Goal: Navigation & Orientation: Find specific page/section

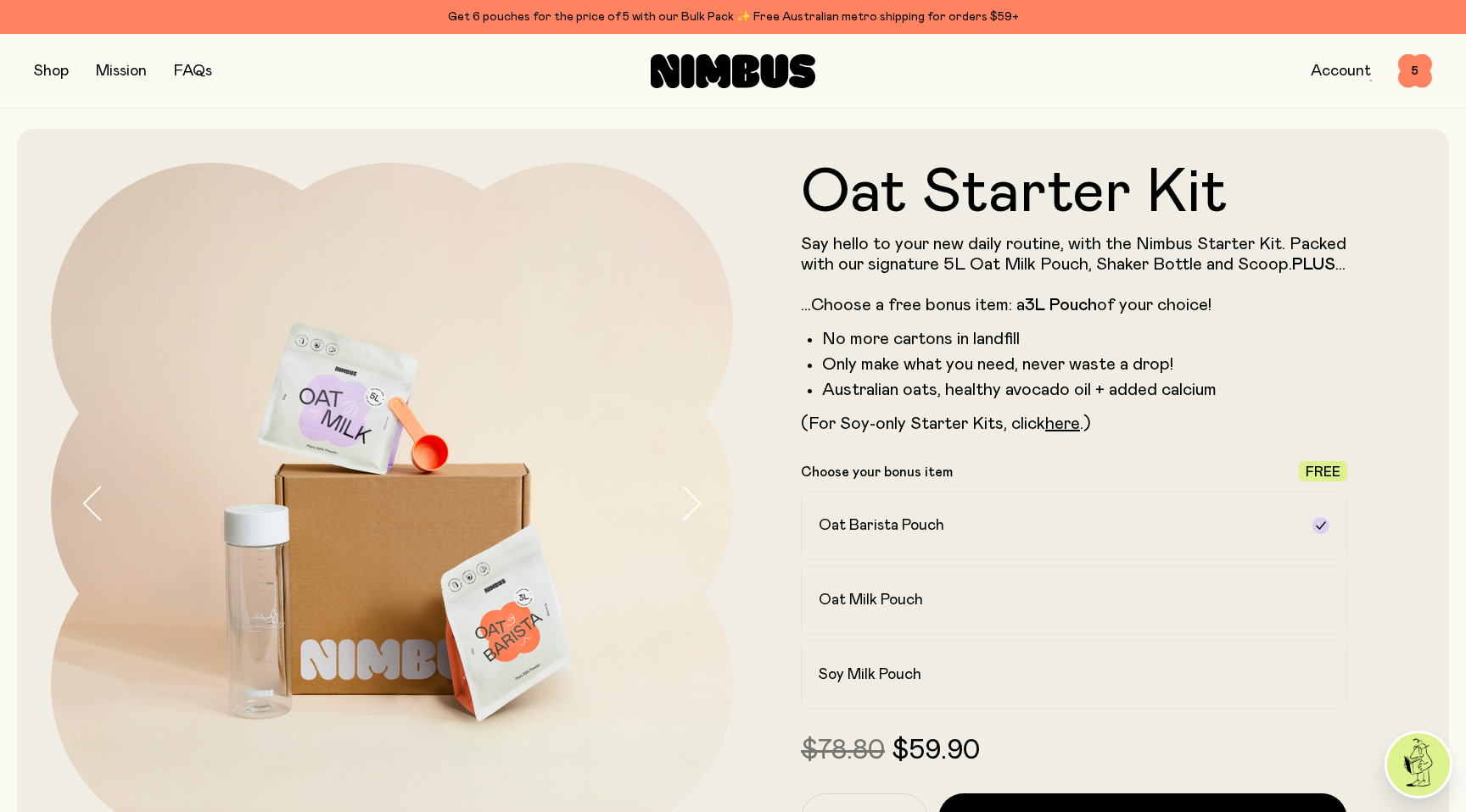
scroll to position [2227, 0]
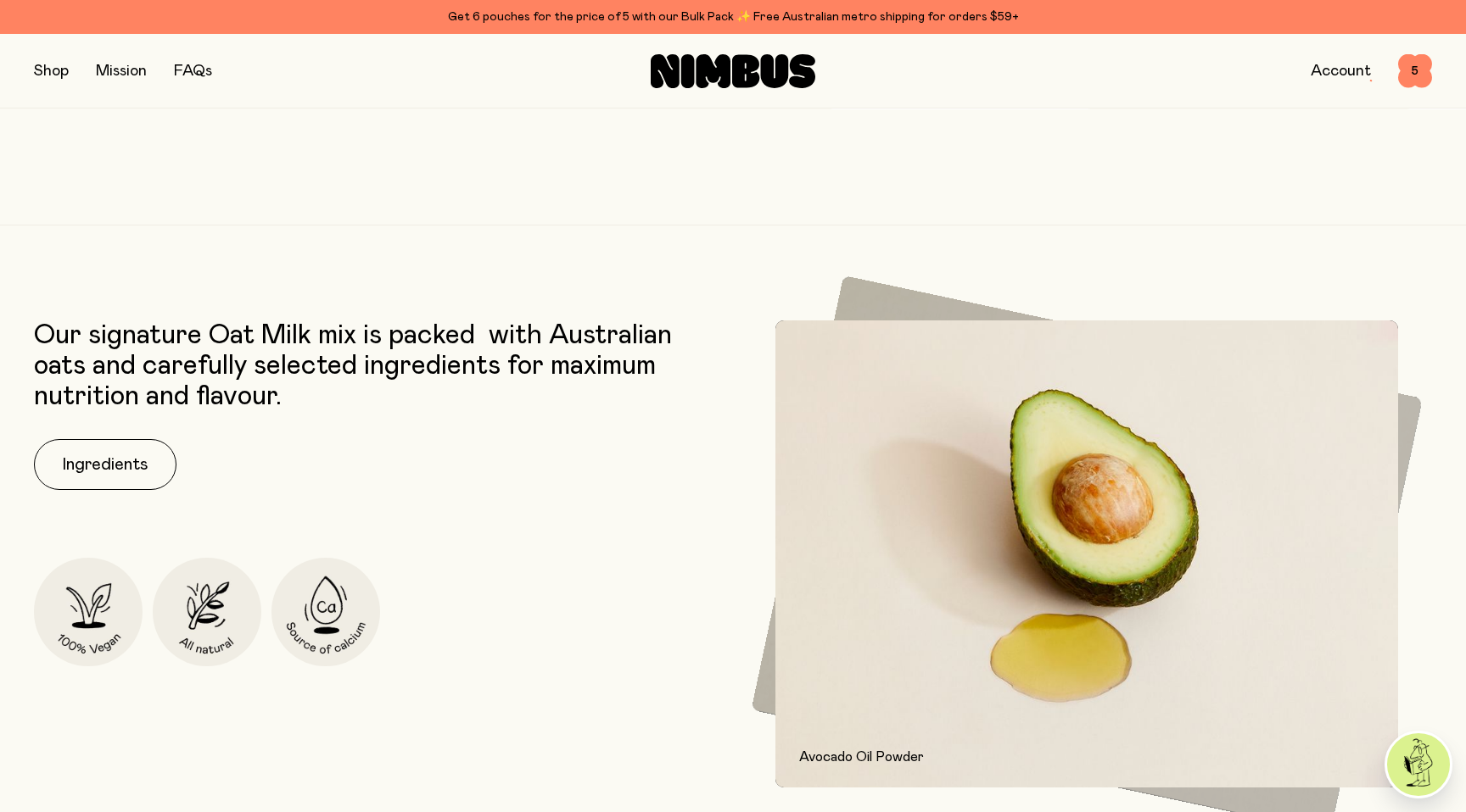
click at [1323, 75] on link "Account" at bounding box center [1341, 71] width 61 height 16
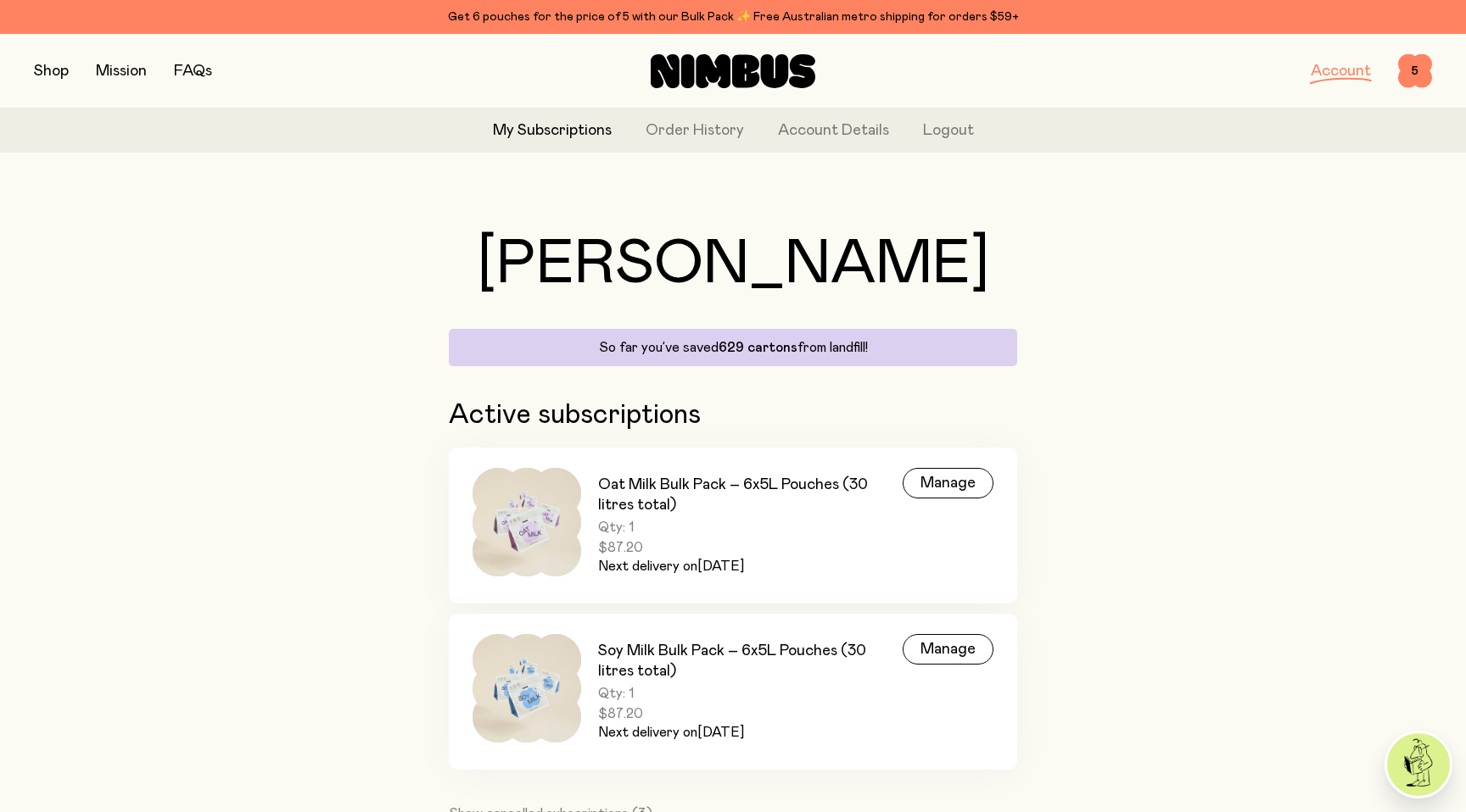
click at [63, 73] on button "button" at bounding box center [51, 72] width 35 height 24
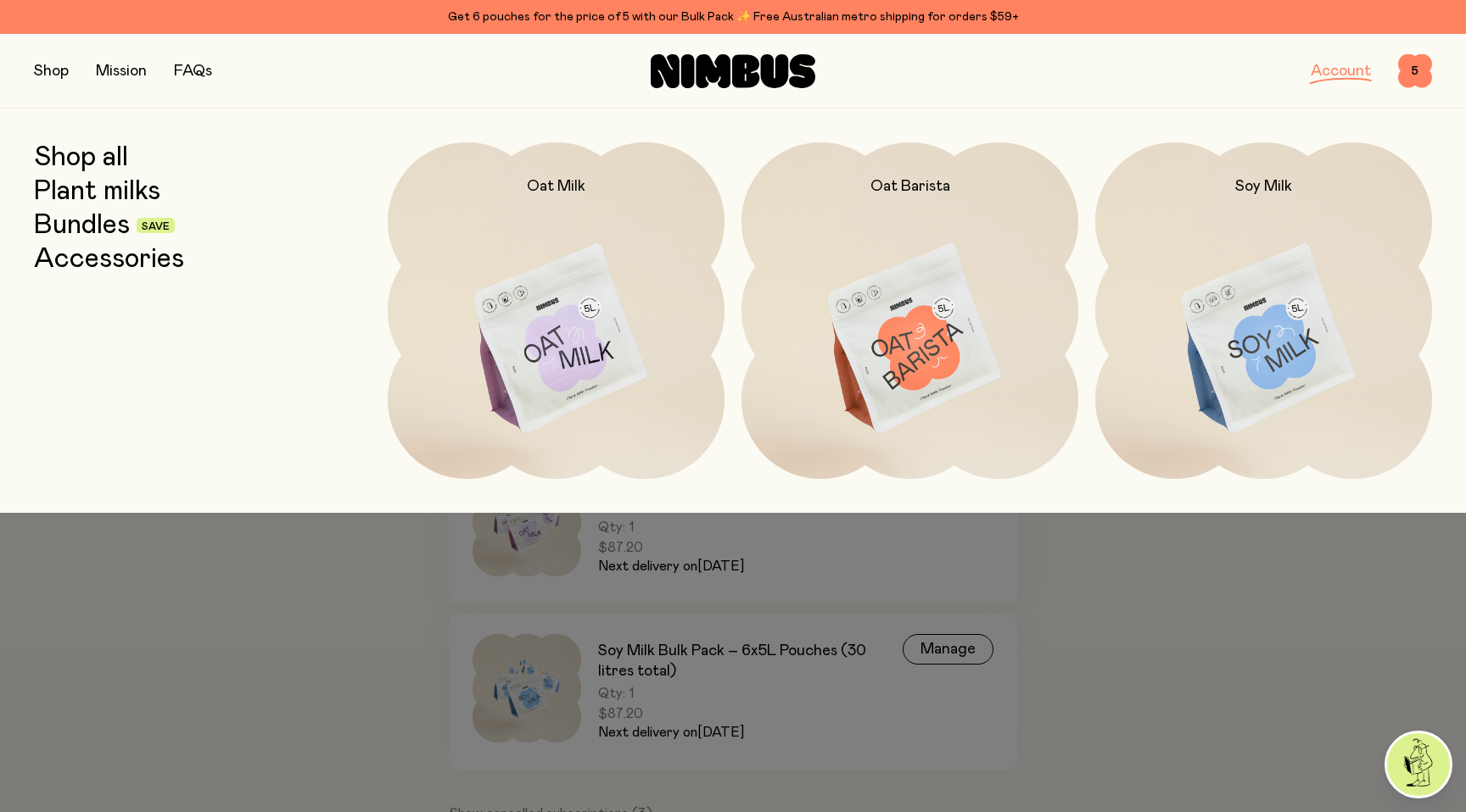
click at [106, 230] on link "Bundles" at bounding box center [82, 225] width 95 height 30
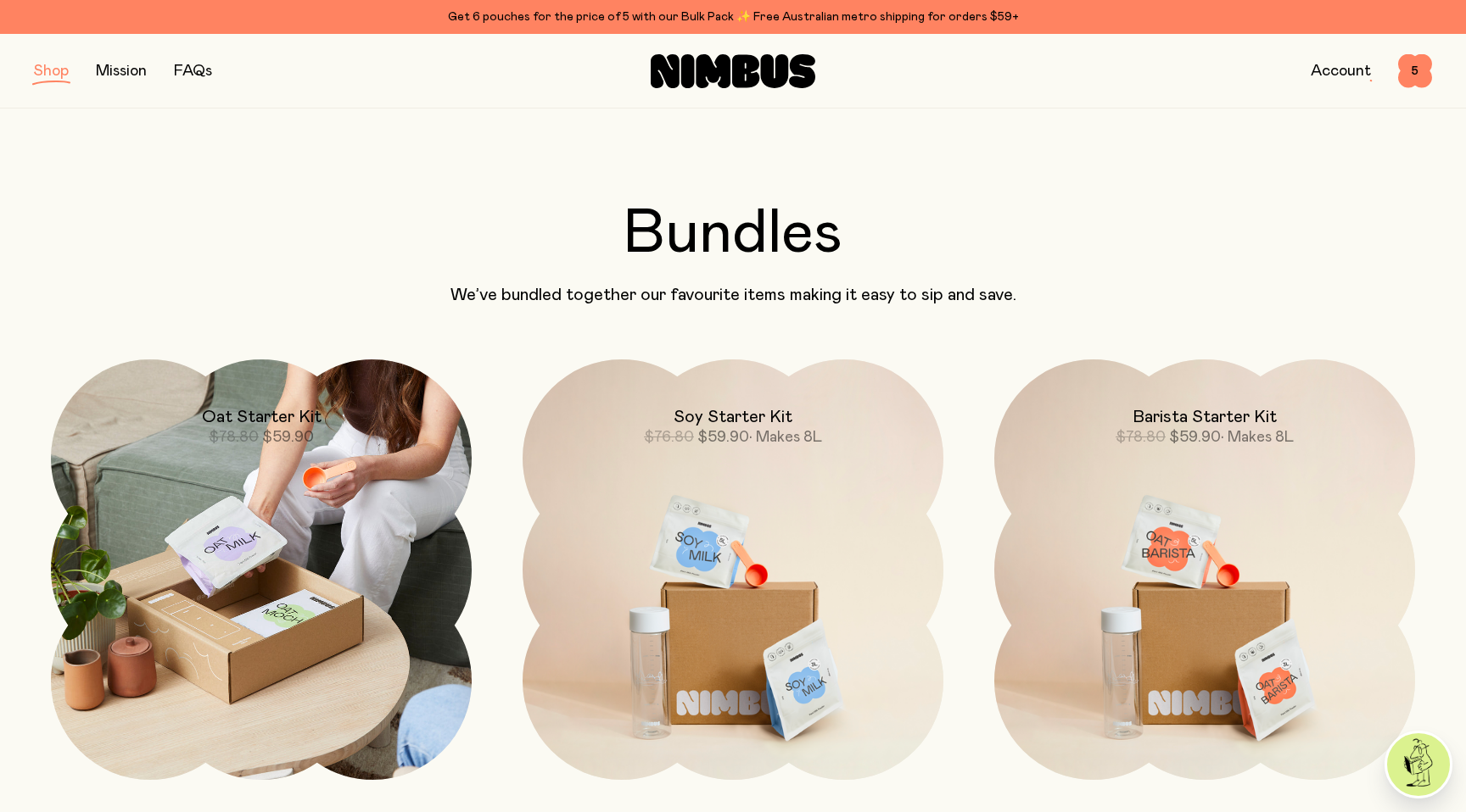
click at [339, 460] on img at bounding box center [261, 570] width 420 height 420
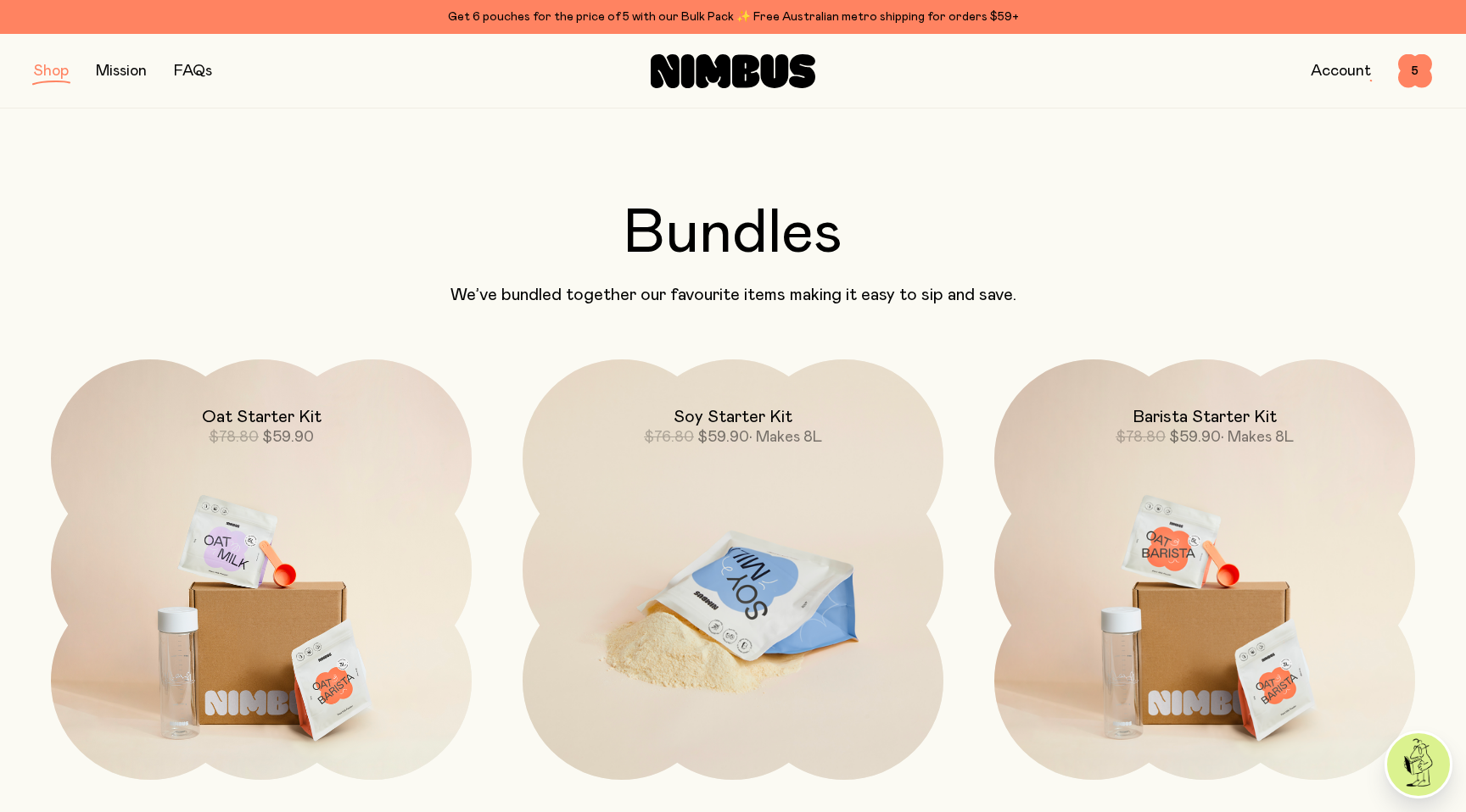
click at [666, 483] on img at bounding box center [733, 606] width 420 height 495
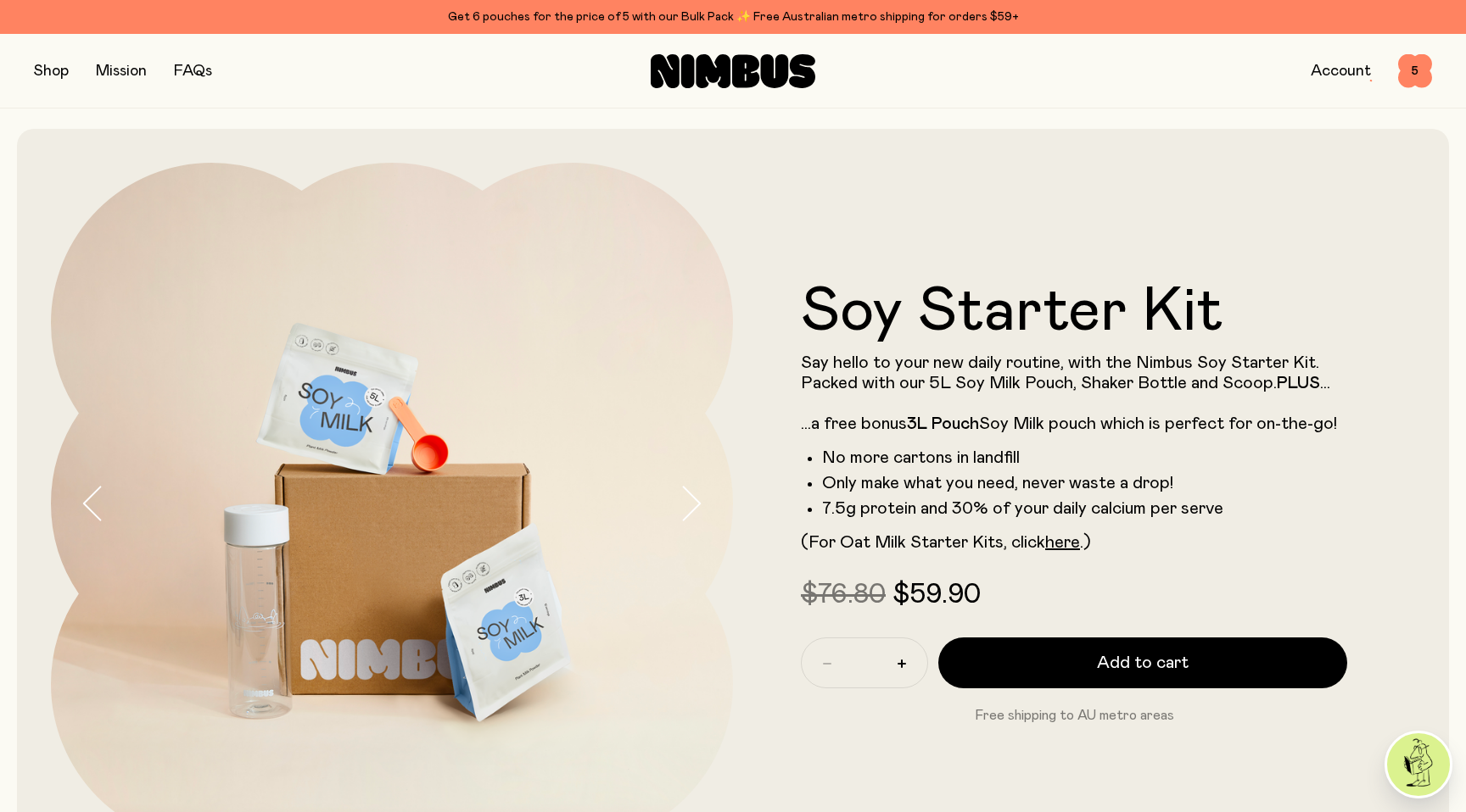
click at [1328, 68] on link "Account" at bounding box center [1341, 71] width 61 height 16
